Goal: Information Seeking & Learning: Check status

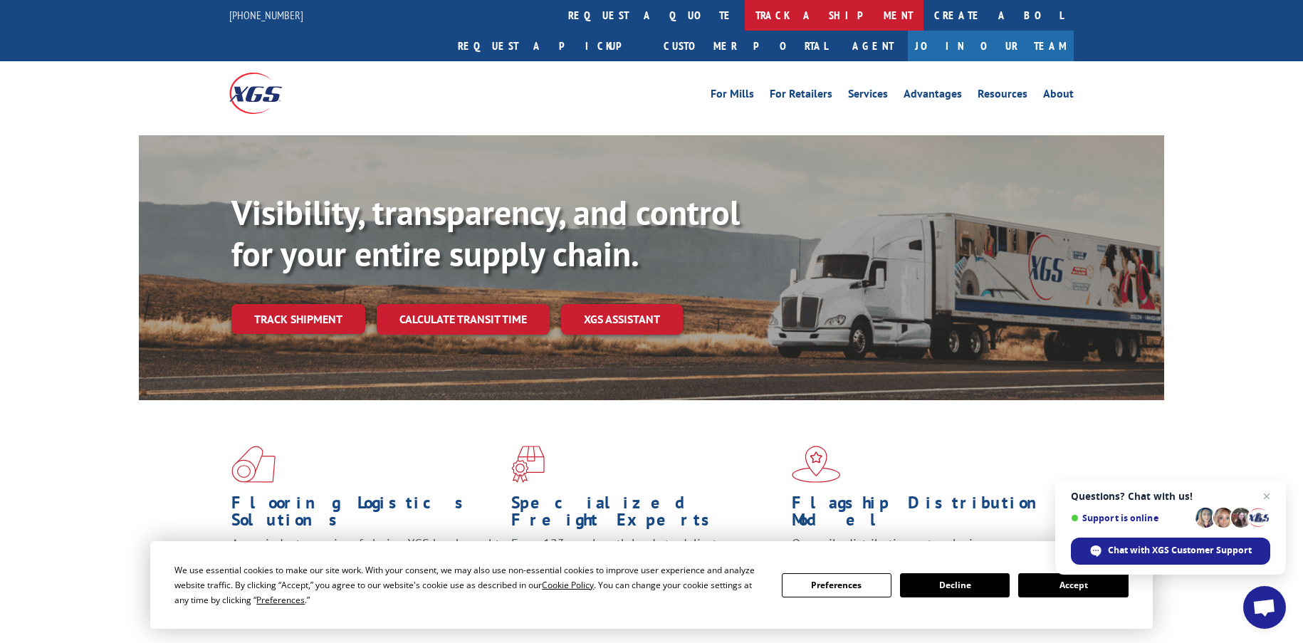
click at [745, 19] on link "track a shipment" at bounding box center [834, 15] width 179 height 31
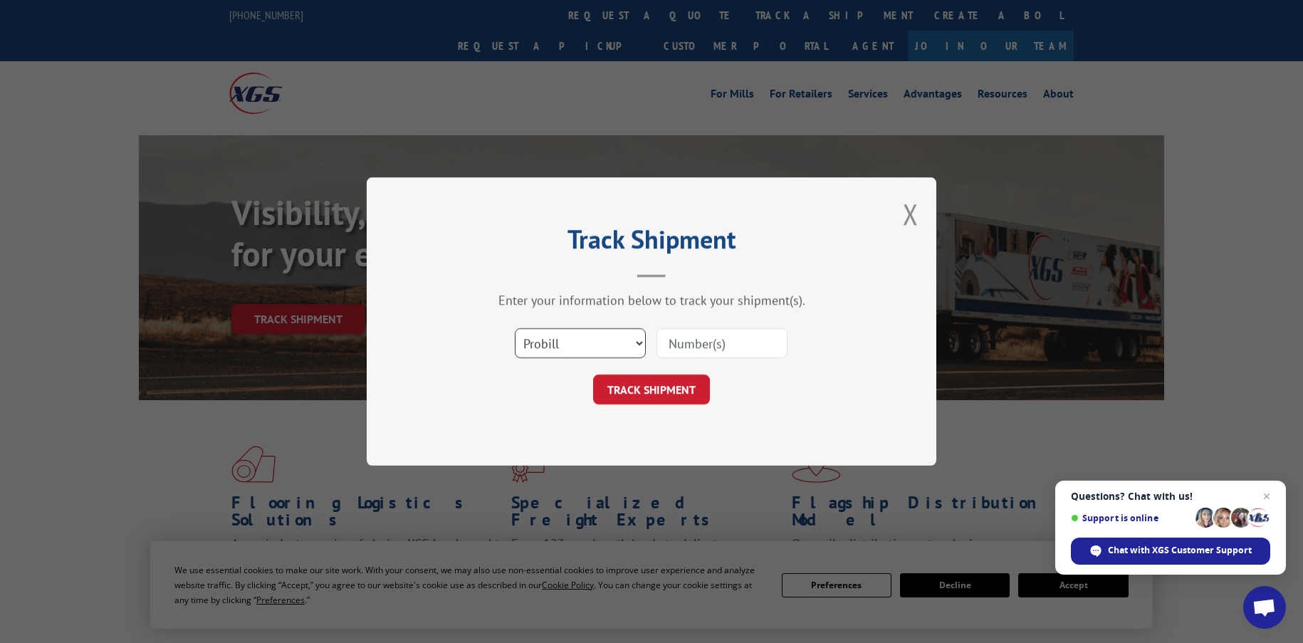
click at [637, 344] on select "Select category... Probill BOL PO" at bounding box center [580, 343] width 131 height 30
select select "bol"
click at [515, 328] on select "Select category... Probill BOL PO" at bounding box center [580, 343] width 131 height 30
click at [676, 342] on input at bounding box center [721, 343] width 131 height 30
type input "3370322"
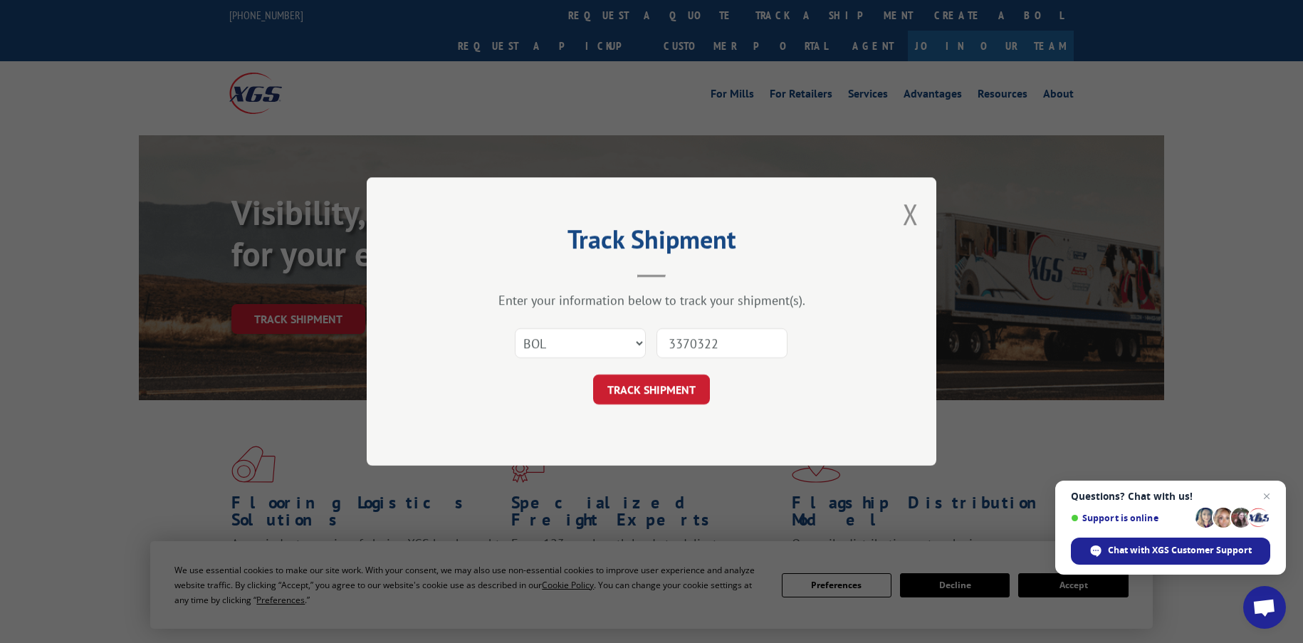
click button "TRACK SHIPMENT" at bounding box center [651, 389] width 117 height 30
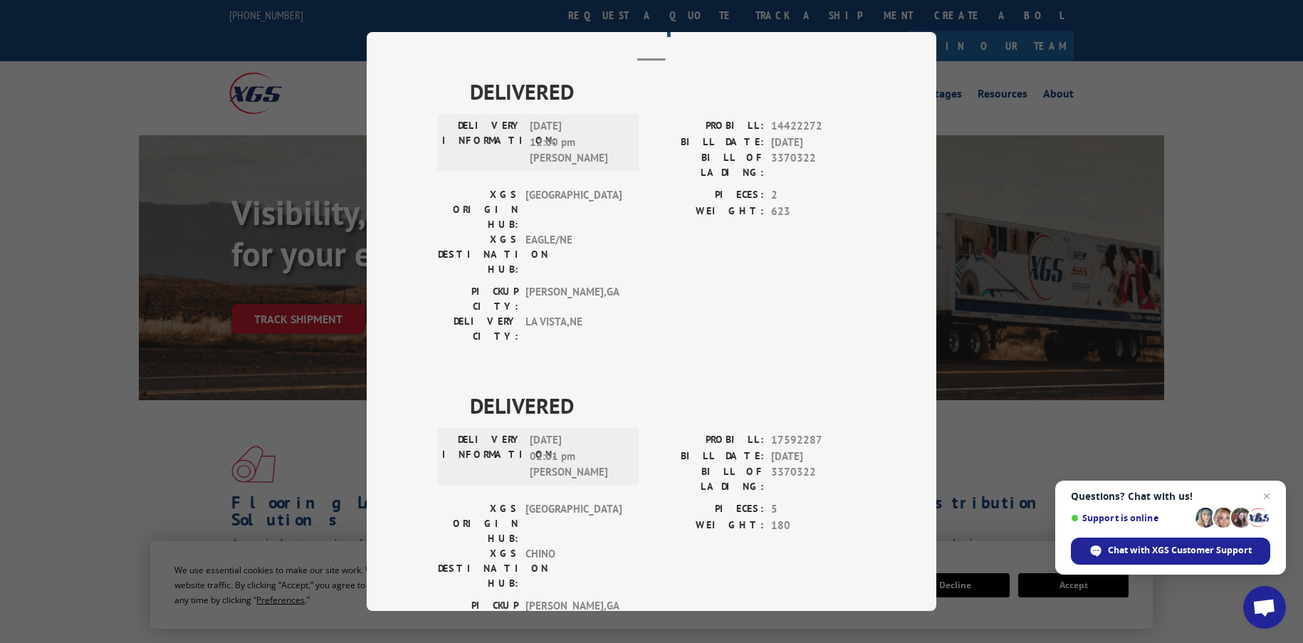
scroll to position [79, 0]
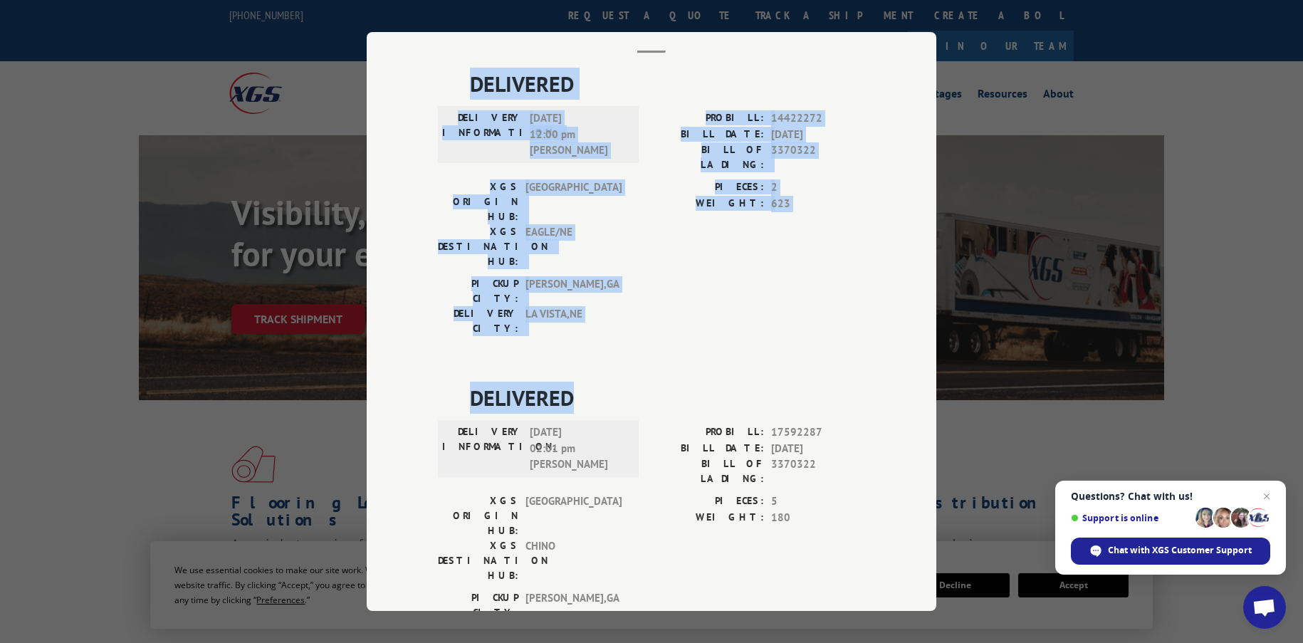
drag, startPoint x: 467, startPoint y: 80, endPoint x: 672, endPoint y: 315, distance: 311.2
click at [672, 315] on div "DELIVERED DELIVERY INFORMATION: [DATE] 12:00 pm [PERSON_NAME]: 14422272 BILL DA…" at bounding box center [651, 382] width 427 height 628
click at [679, 276] on div "PICKUP CITY: [GEOGRAPHIC_DATA] , [GEOGRAPHIC_DATA]: [GEOGRAPHIC_DATA] , [GEOGRA…" at bounding box center [651, 309] width 427 height 67
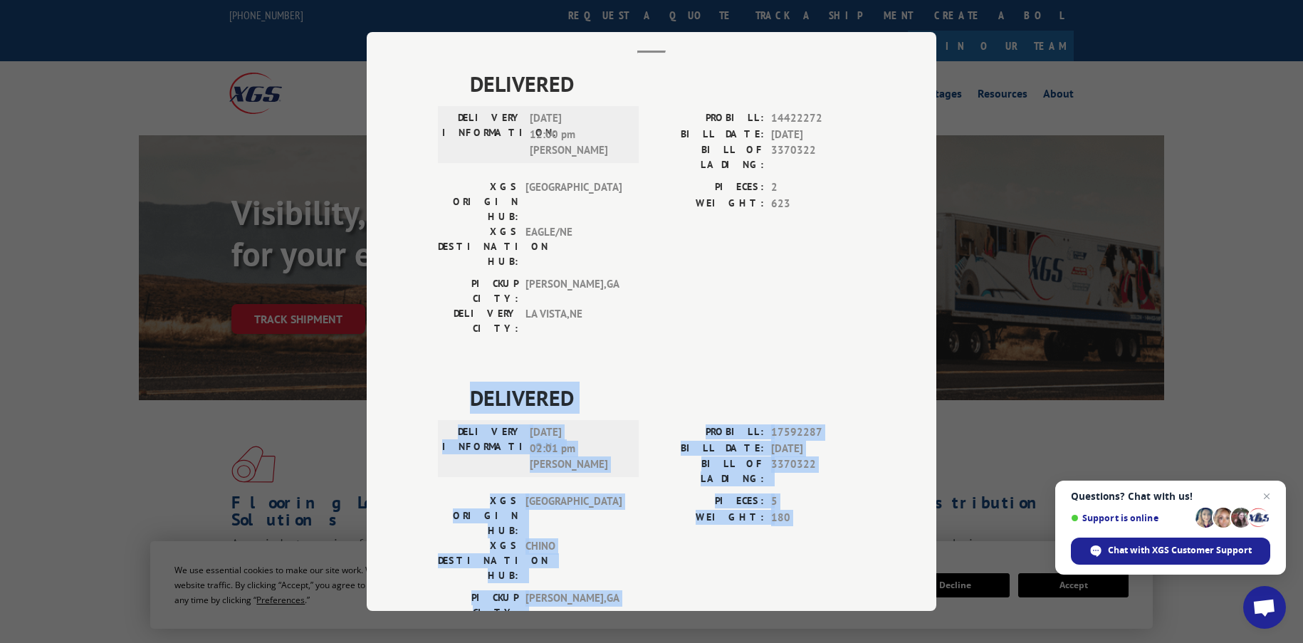
drag, startPoint x: 466, startPoint y: 317, endPoint x: 732, endPoint y: 471, distance: 308.0
click at [806, 519] on div "DELIVERED DELIVERY INFORMATION: [DATE] 12:00 pm [PERSON_NAME]: 14422272 BILL DA…" at bounding box center [651, 382] width 427 height 628
copy div "DELIVERED DELIVERY INFORMATION: [DATE] 02:01 pm [PERSON_NAME] PROBILL: 17592287…"
